Goal: Task Accomplishment & Management: Use online tool/utility

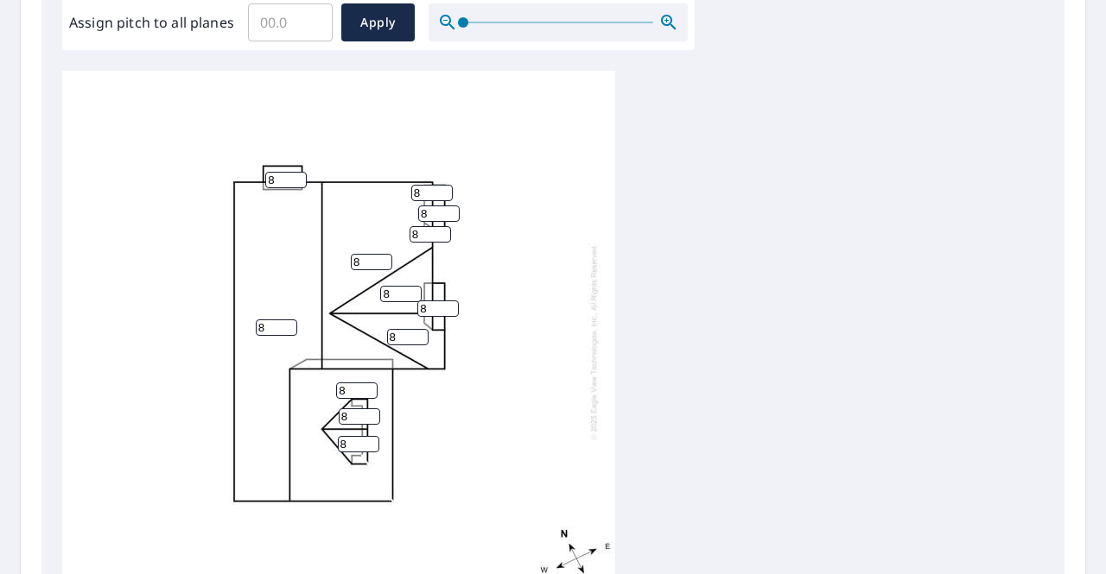
scroll to position [553, 0]
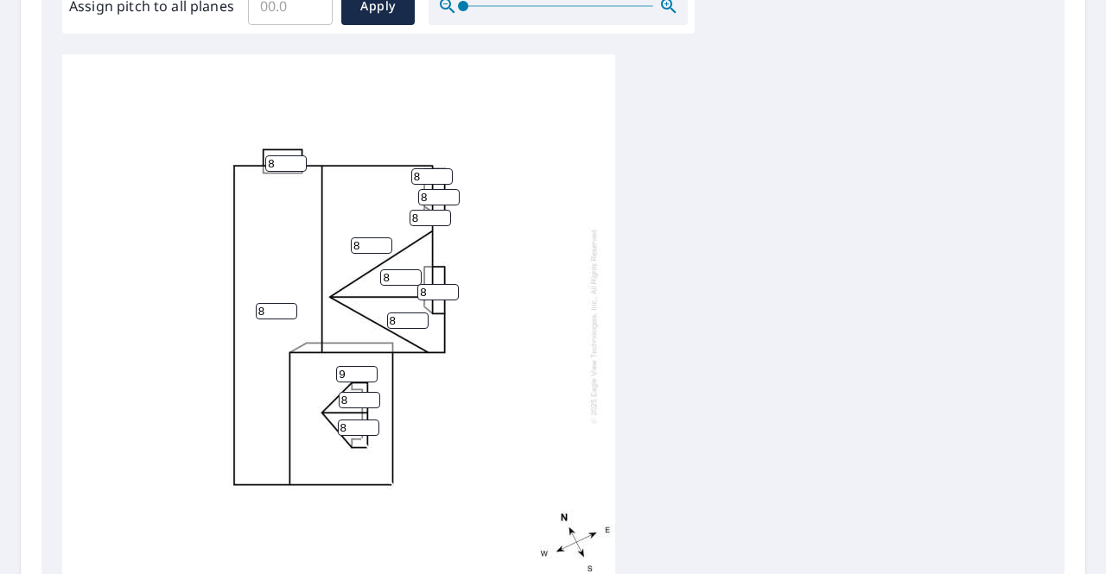
click at [367, 373] on input "9" at bounding box center [356, 374] width 41 height 16
click at [367, 373] on input "10" at bounding box center [356, 374] width 41 height 16
click at [367, 373] on input "11" at bounding box center [356, 374] width 41 height 16
type input "12"
click at [367, 373] on input "12" at bounding box center [356, 374] width 41 height 16
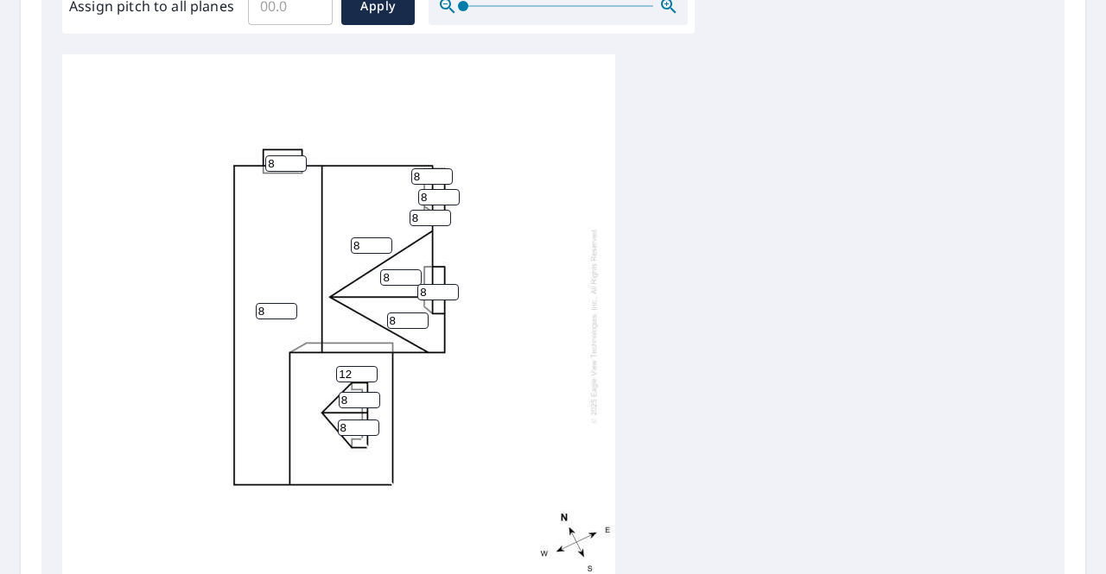
click at [429, 386] on div "8 8 12 8 8 8 8 8 8 8 8 8" at bounding box center [338, 325] width 553 height 542
click at [387, 15] on span "Apply" at bounding box center [378, 7] width 46 height 22
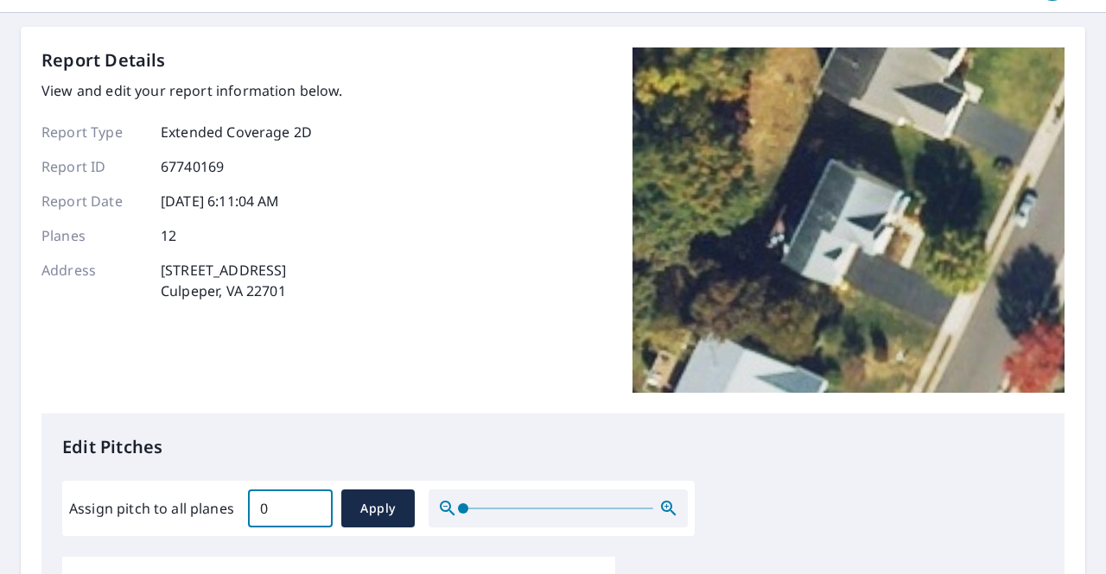
click at [313, 509] on input "0" at bounding box center [290, 509] width 85 height 48
click at [311, 502] on input "0.7" at bounding box center [290, 509] width 85 height 48
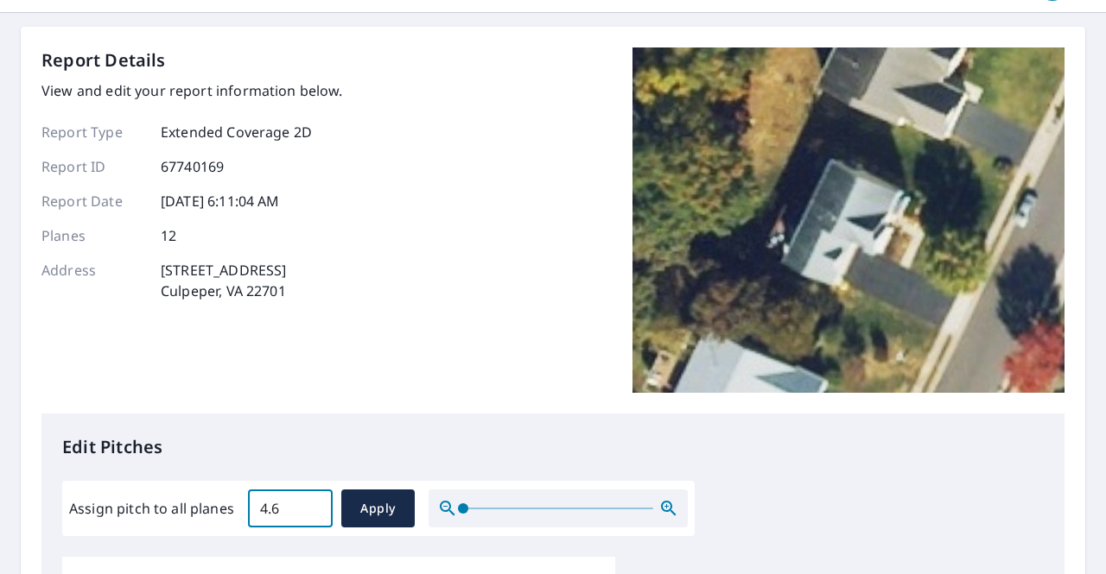
click at [311, 502] on input "4.7" at bounding box center [290, 509] width 85 height 48
click at [311, 502] on input "4.8" at bounding box center [290, 509] width 85 height 48
click at [311, 502] on input "4.9" at bounding box center [290, 509] width 85 height 48
click at [311, 502] on input "5" at bounding box center [290, 509] width 85 height 48
click at [311, 502] on input "5.1" at bounding box center [290, 509] width 85 height 48
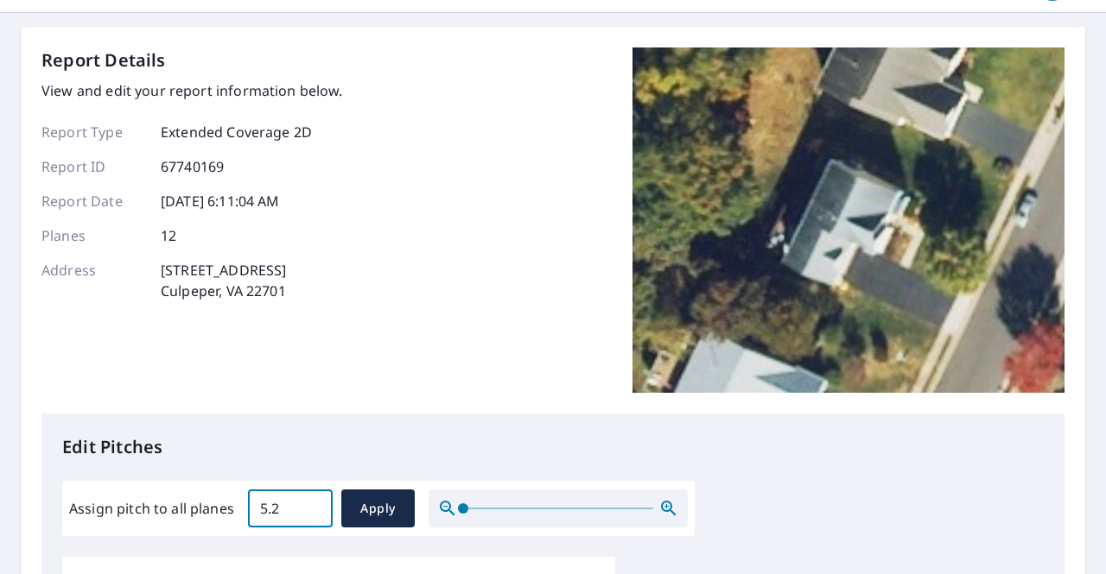
click at [311, 502] on input "5.2" at bounding box center [290, 509] width 85 height 48
click at [311, 502] on input "5.3" at bounding box center [290, 509] width 85 height 48
click at [311, 502] on input "6.6" at bounding box center [290, 509] width 85 height 48
click at [311, 502] on input "6.7" at bounding box center [290, 509] width 85 height 48
click at [311, 502] on input "6.8" at bounding box center [290, 509] width 85 height 48
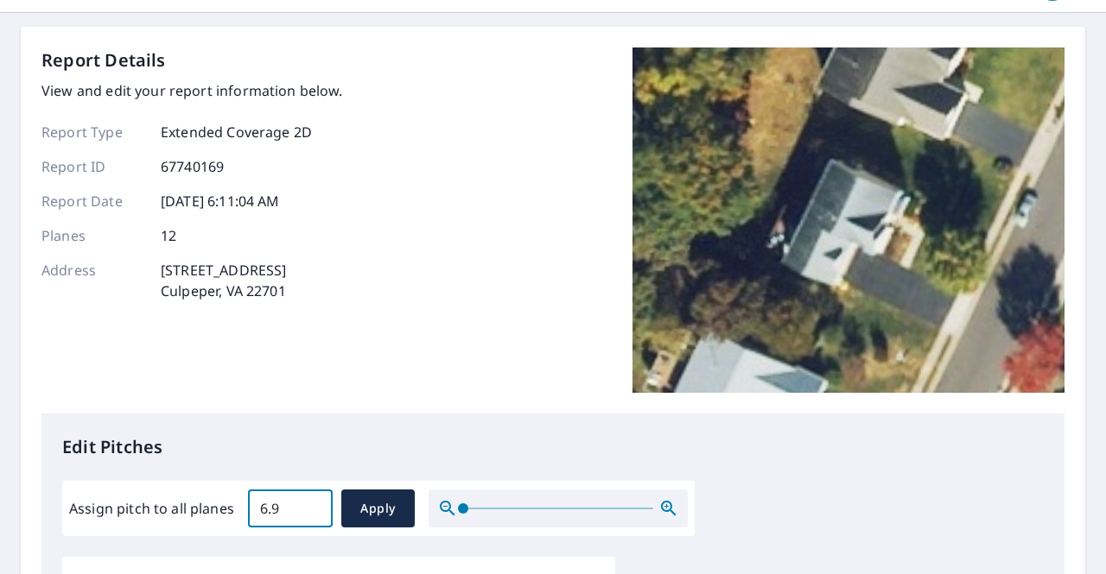
click at [311, 502] on input "6.9" at bounding box center [290, 509] width 85 height 48
click at [311, 502] on input "7" at bounding box center [290, 509] width 85 height 48
click at [311, 502] on input "7.1" at bounding box center [290, 509] width 85 height 48
click at [311, 502] on input "7.2" at bounding box center [290, 509] width 85 height 48
click at [311, 502] on input "7.3" at bounding box center [290, 509] width 85 height 48
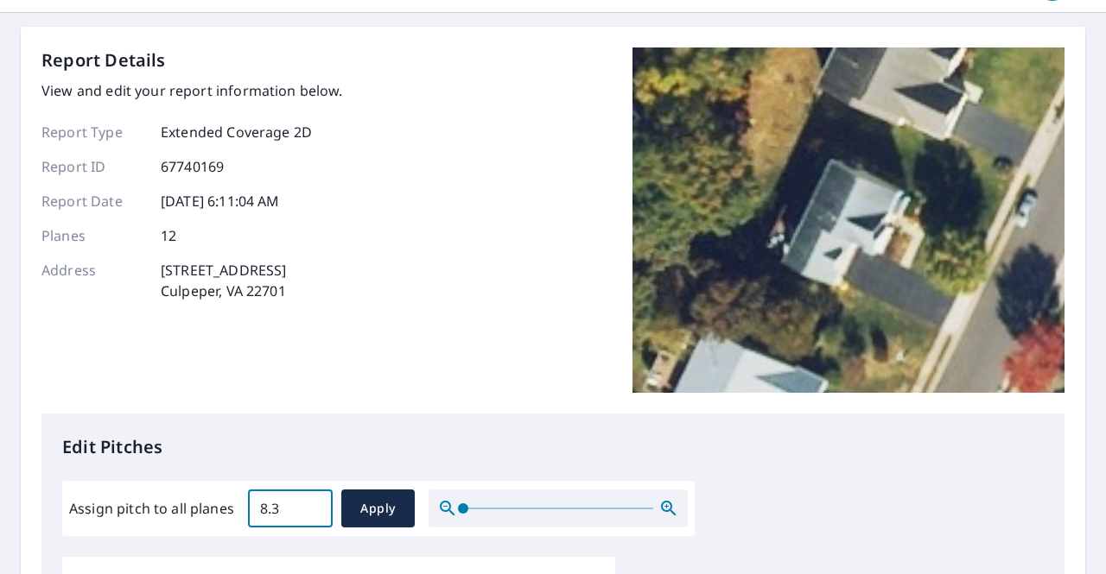
click at [311, 502] on input "8.3" at bounding box center [290, 509] width 85 height 48
click at [311, 502] on input "8.4" at bounding box center [290, 509] width 85 height 48
click at [312, 514] on input "8.3" at bounding box center [290, 509] width 85 height 48
click at [312, 514] on input "8.2" at bounding box center [290, 509] width 85 height 48
click at [312, 514] on input "8.1" at bounding box center [290, 509] width 85 height 48
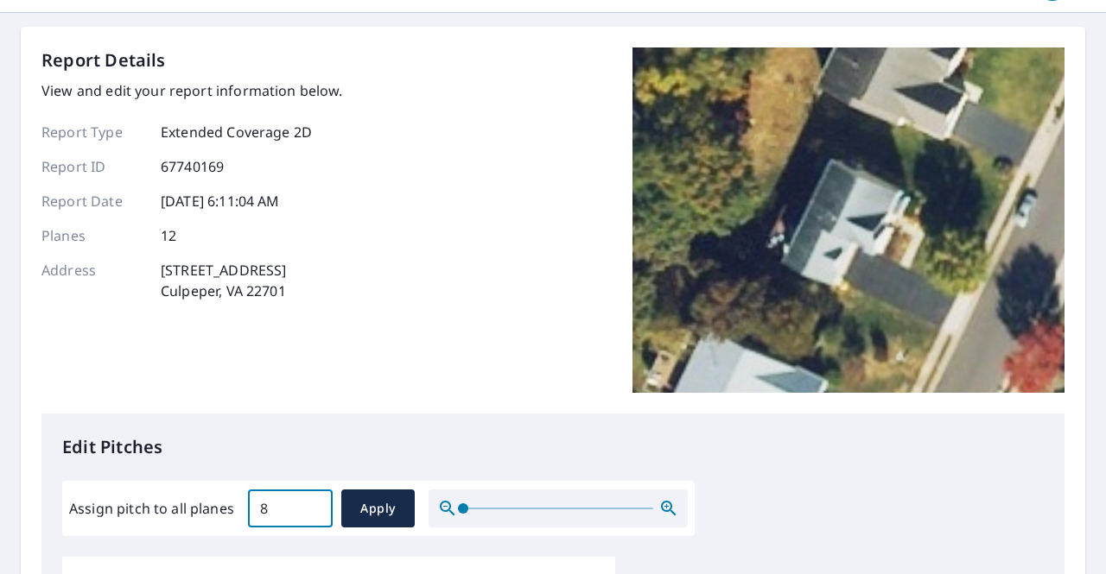
type input "8"
click at [312, 514] on input "8" at bounding box center [290, 509] width 85 height 48
click at [368, 505] on span "Apply" at bounding box center [378, 509] width 46 height 22
type input "8"
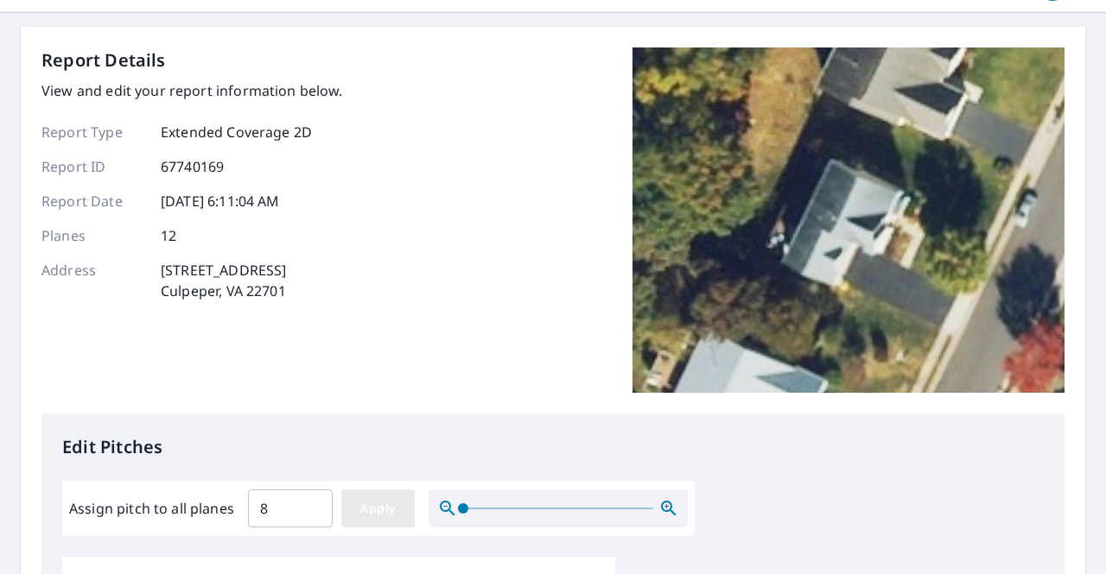
type input "8"
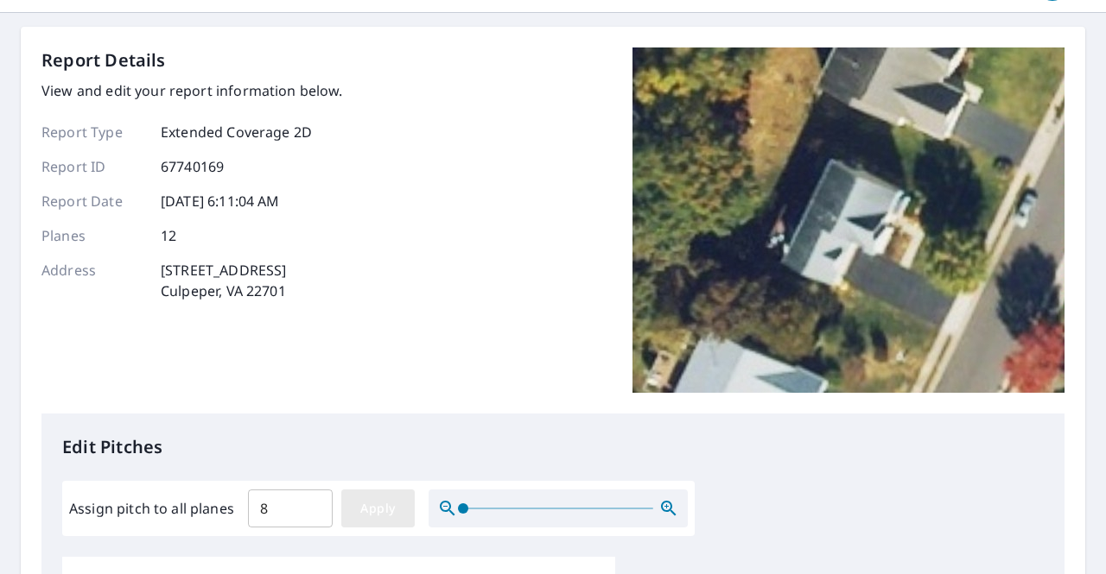
type input "8"
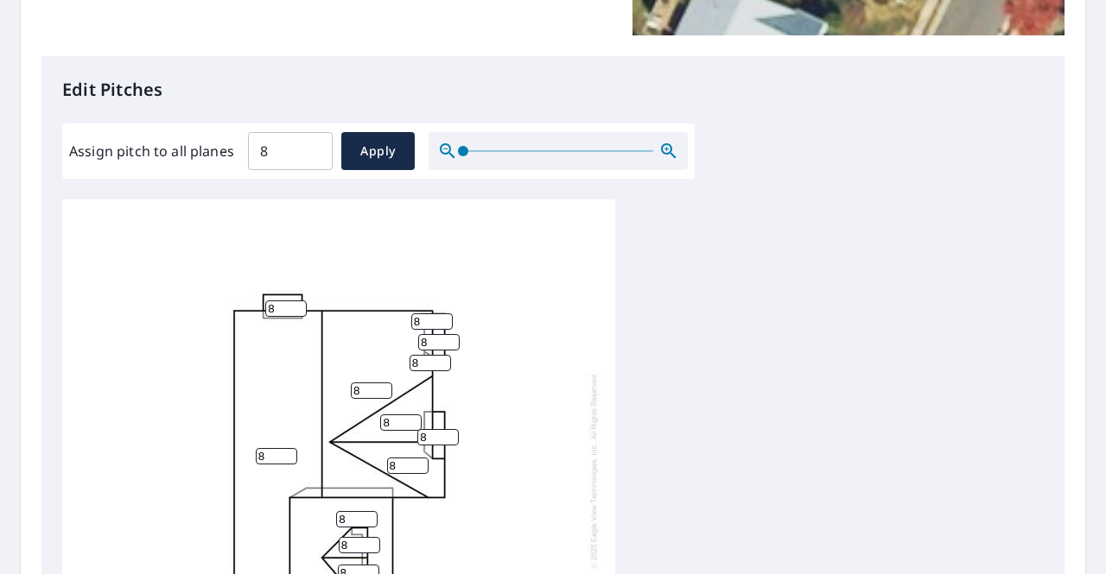
scroll to position [510, 0]
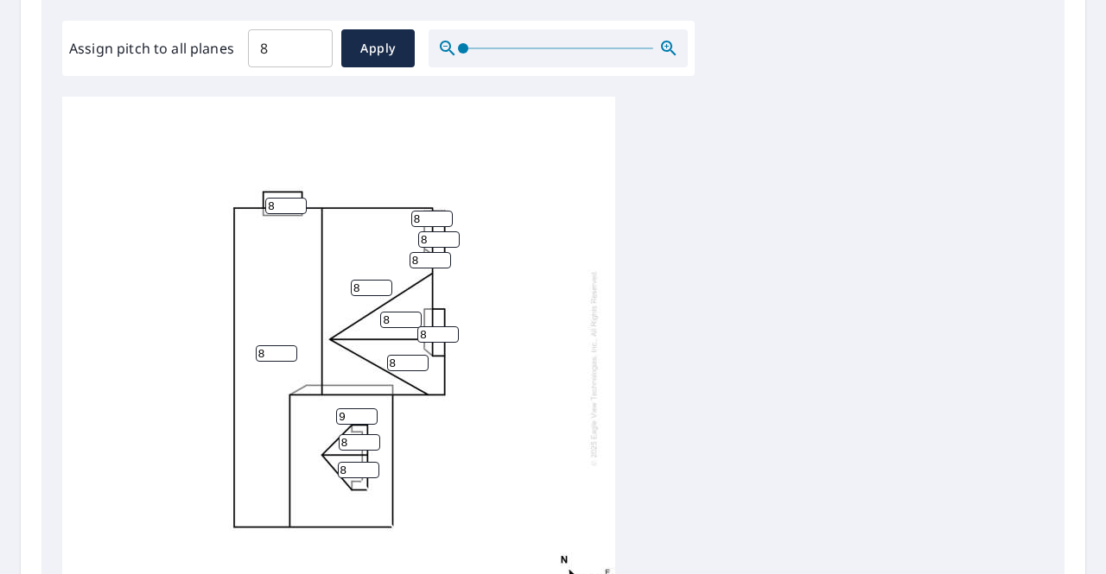
click at [370, 414] on input "9" at bounding box center [356, 417] width 41 height 16
click at [370, 414] on input "10" at bounding box center [356, 417] width 41 height 16
click at [370, 414] on input "11" at bounding box center [356, 417] width 41 height 16
click at [370, 414] on input "12" at bounding box center [356, 417] width 41 height 16
click at [370, 414] on input "13" at bounding box center [356, 417] width 41 height 16
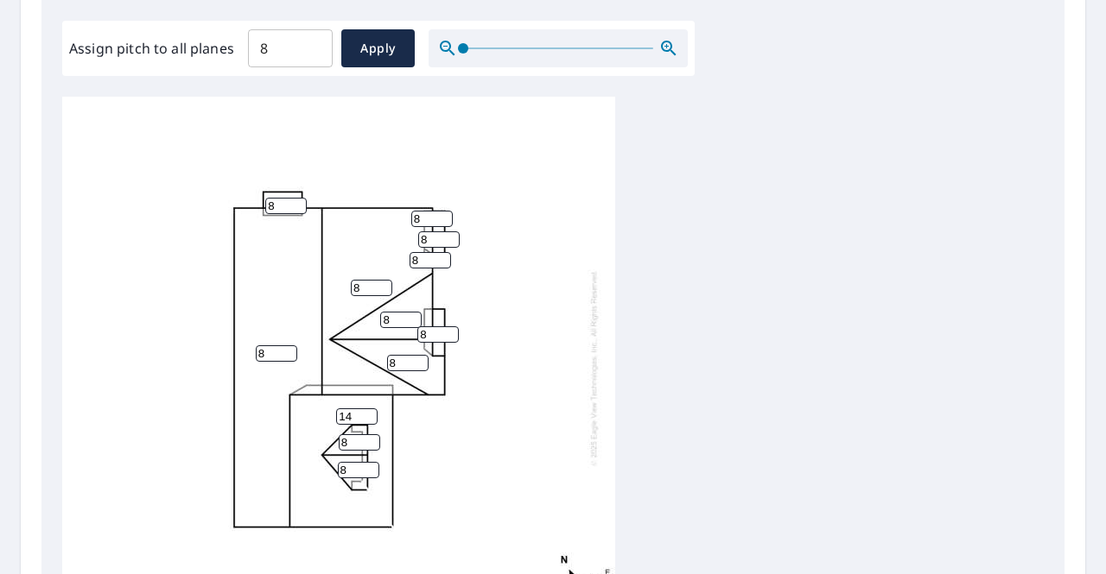
click at [370, 414] on input "14" at bounding box center [356, 417] width 41 height 16
click at [369, 419] on input "13" at bounding box center [356, 417] width 41 height 16
type input "12"
click at [369, 419] on input "12" at bounding box center [356, 417] width 41 height 16
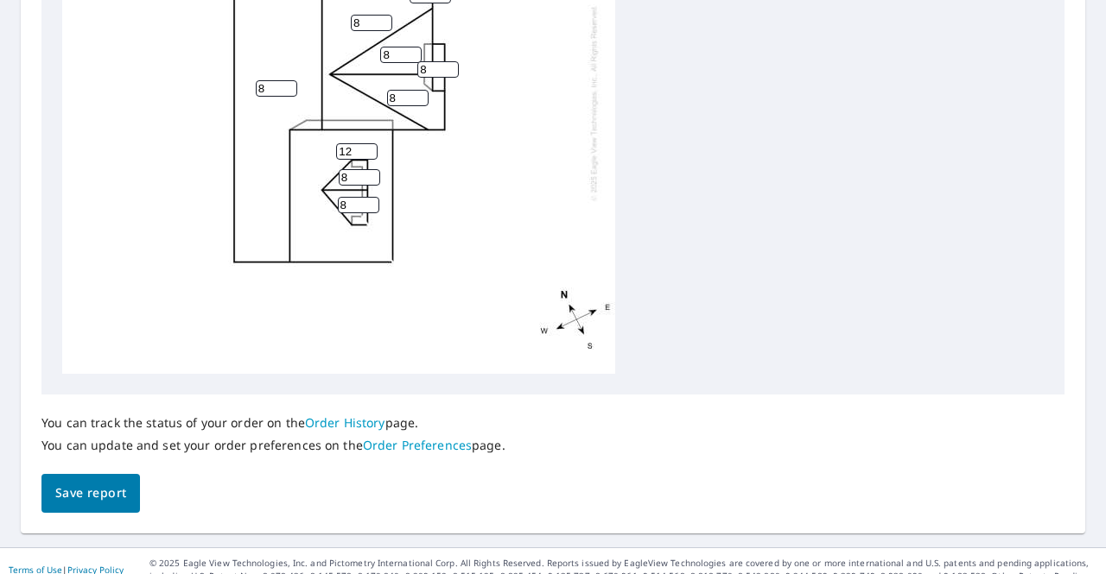
scroll to position [791, 0]
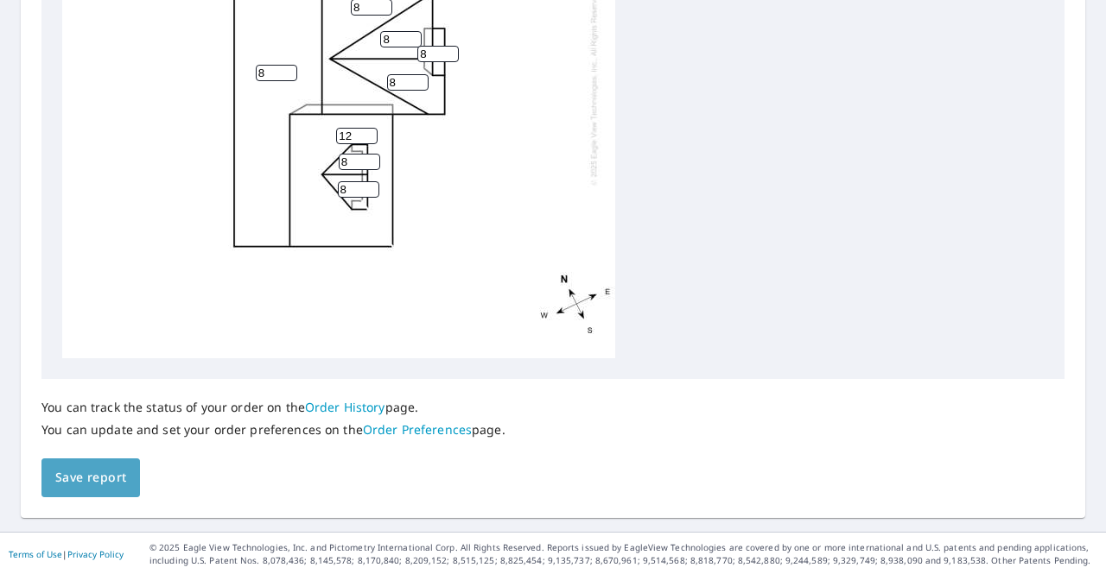
click at [111, 468] on span "Save report" at bounding box center [90, 478] width 71 height 22
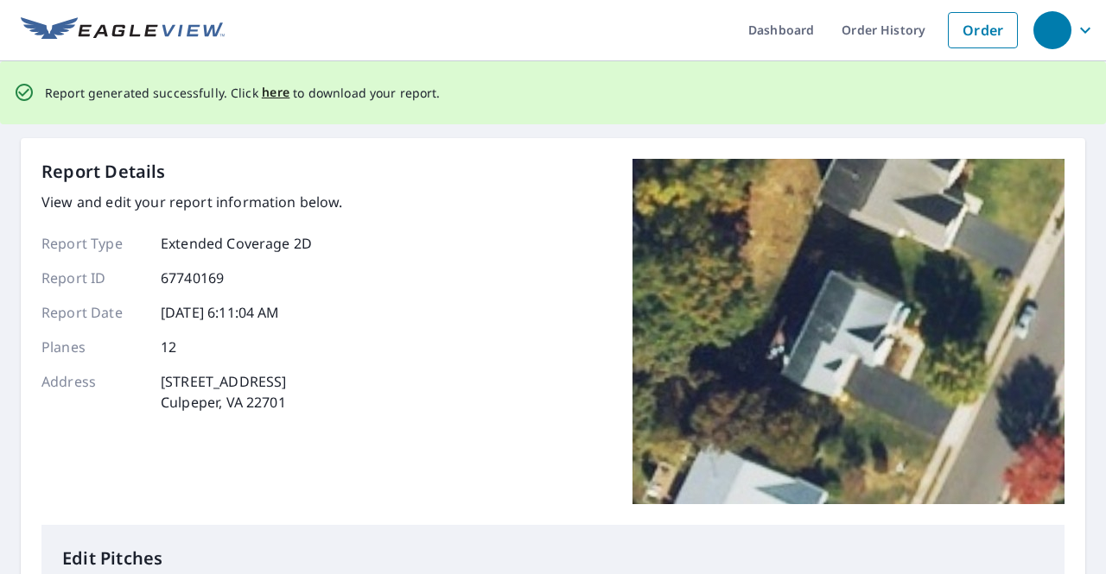
scroll to position [0, 0]
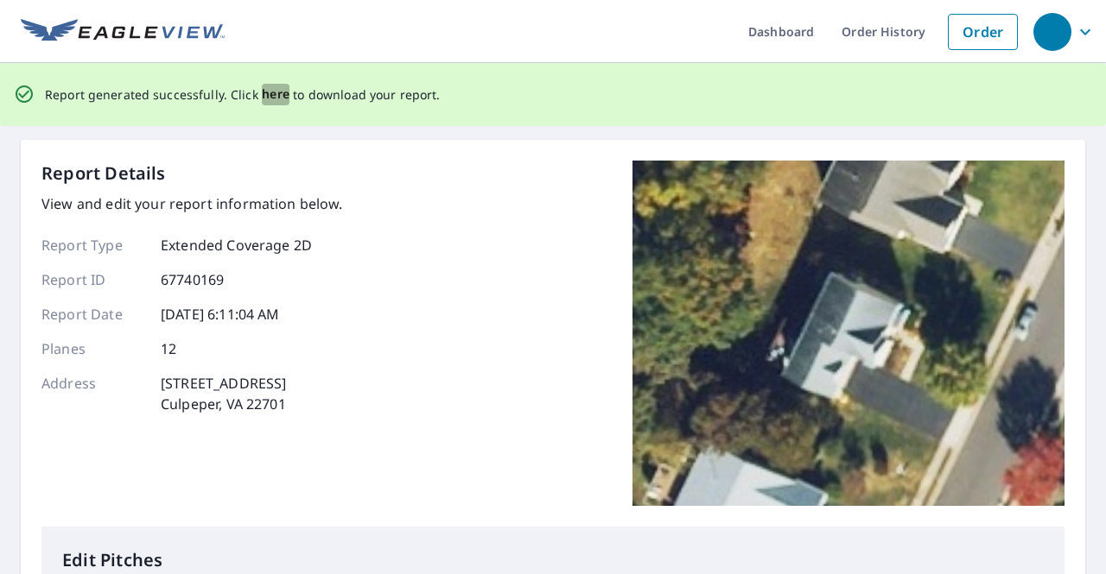
click at [269, 98] on span "here" at bounding box center [276, 95] width 29 height 22
click at [268, 95] on span "here" at bounding box center [276, 95] width 29 height 22
click at [263, 92] on span "here" at bounding box center [276, 95] width 29 height 22
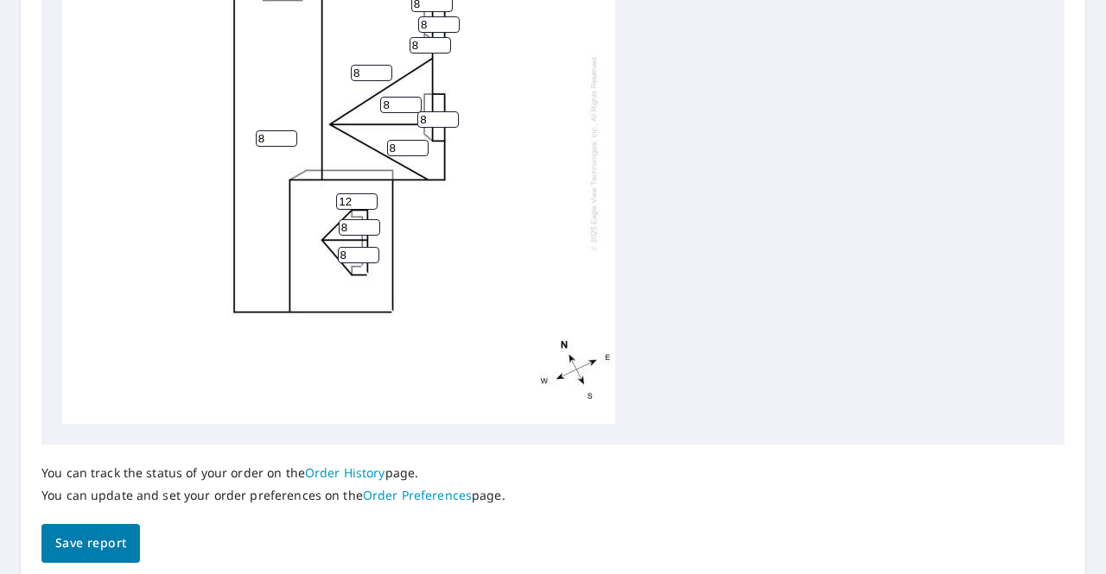
scroll to position [791, 0]
